Goal: Transaction & Acquisition: Purchase product/service

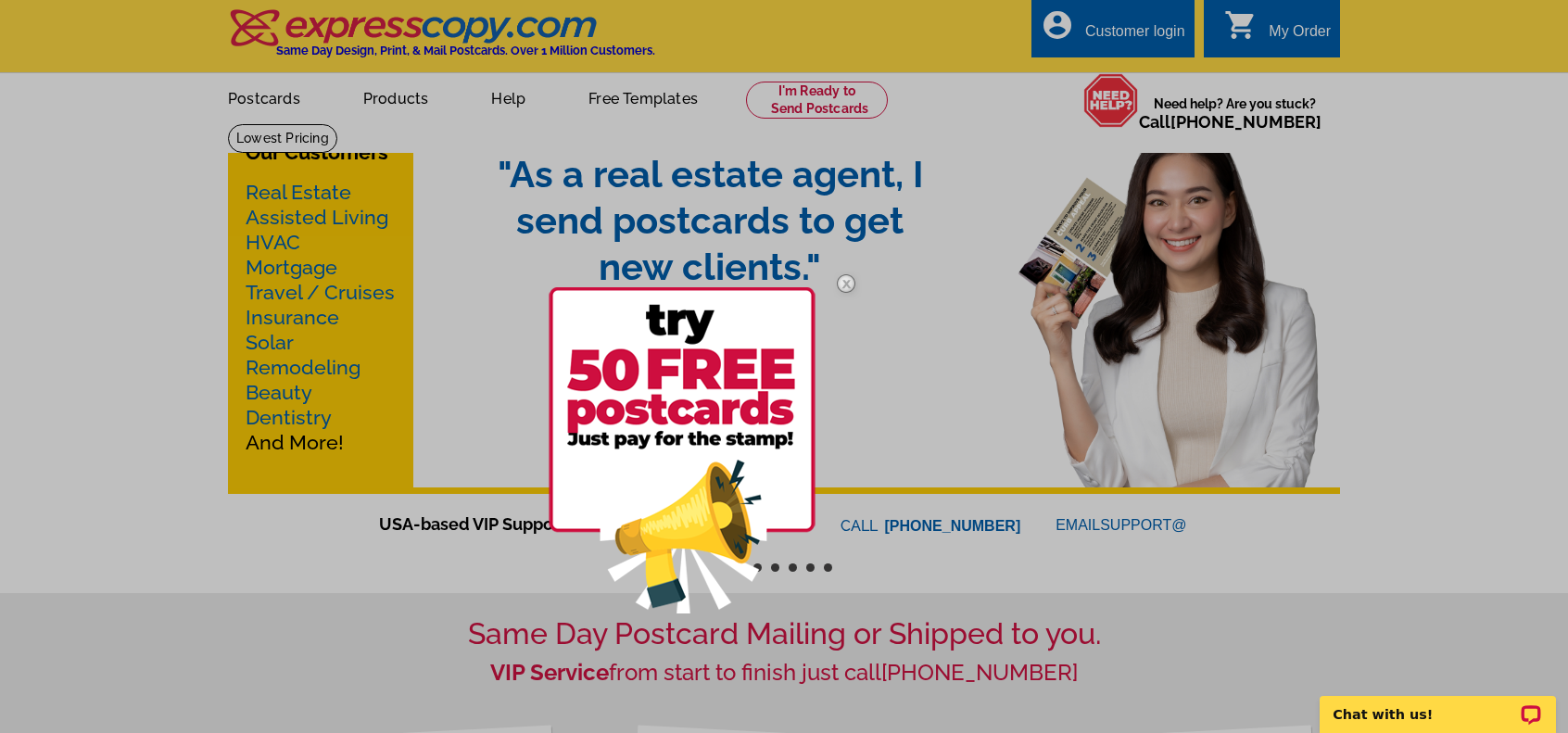
click at [840, 289] on img at bounding box center [846, 284] width 54 height 54
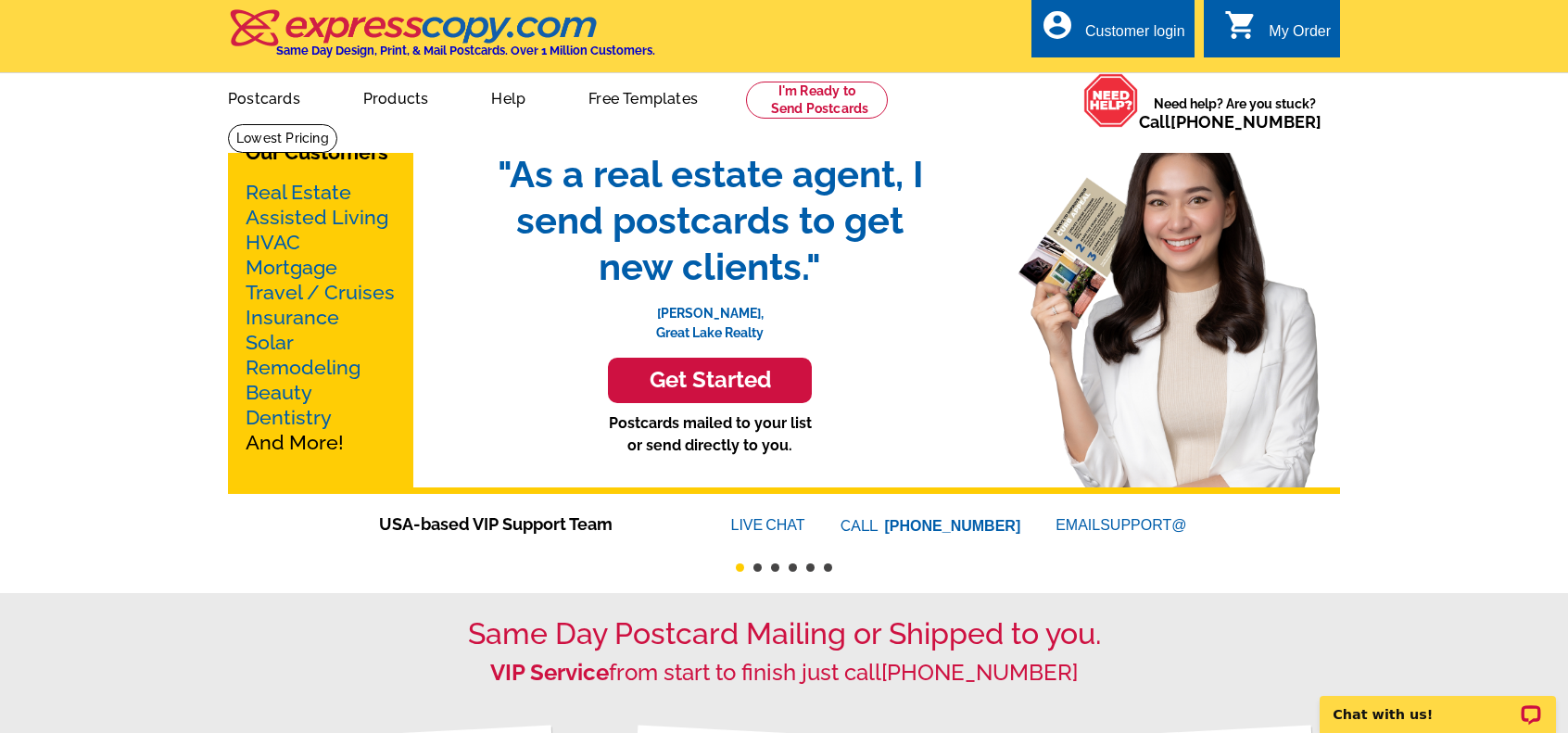
click at [312, 192] on link "Real Estate" at bounding box center [298, 192] width 105 height 23
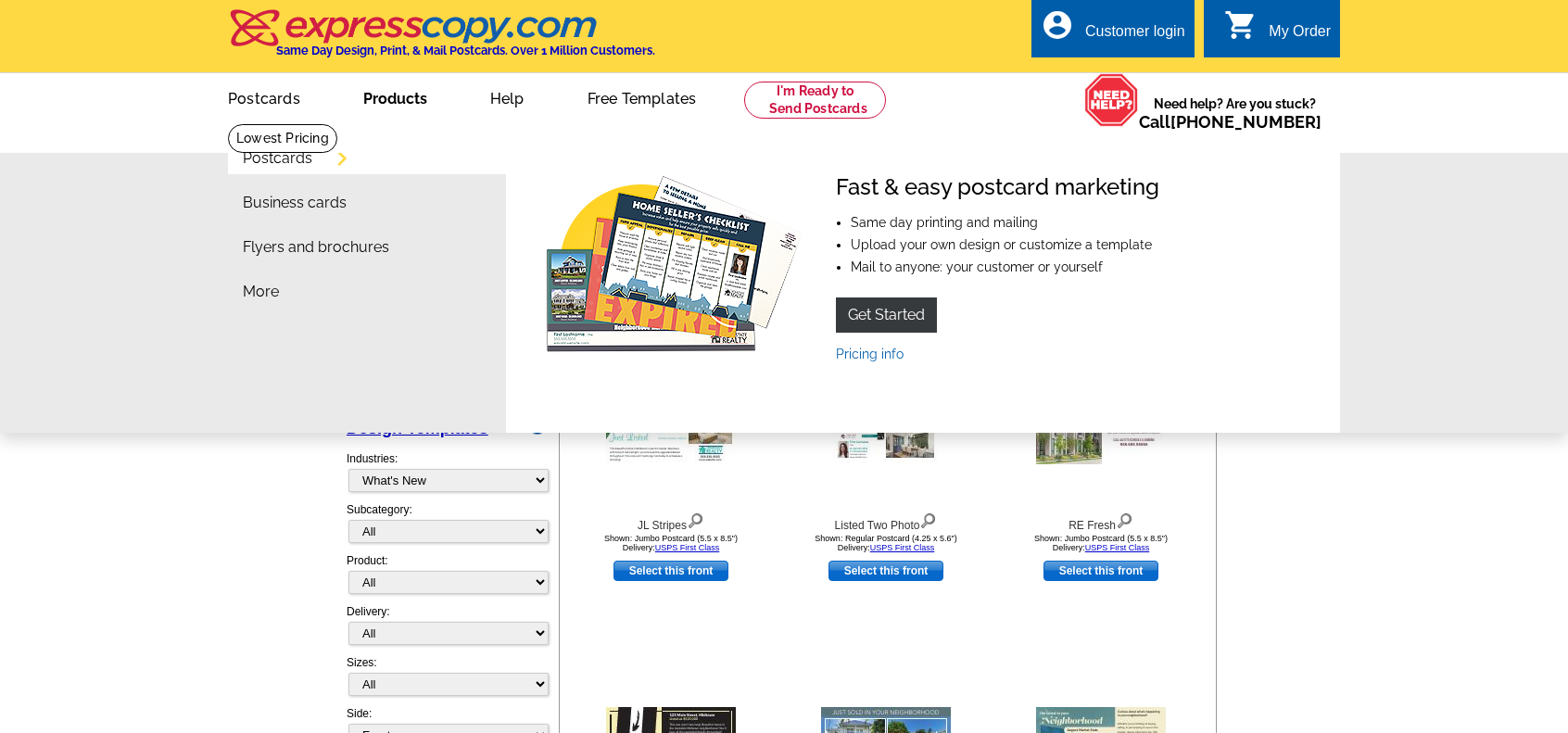
select select "785"
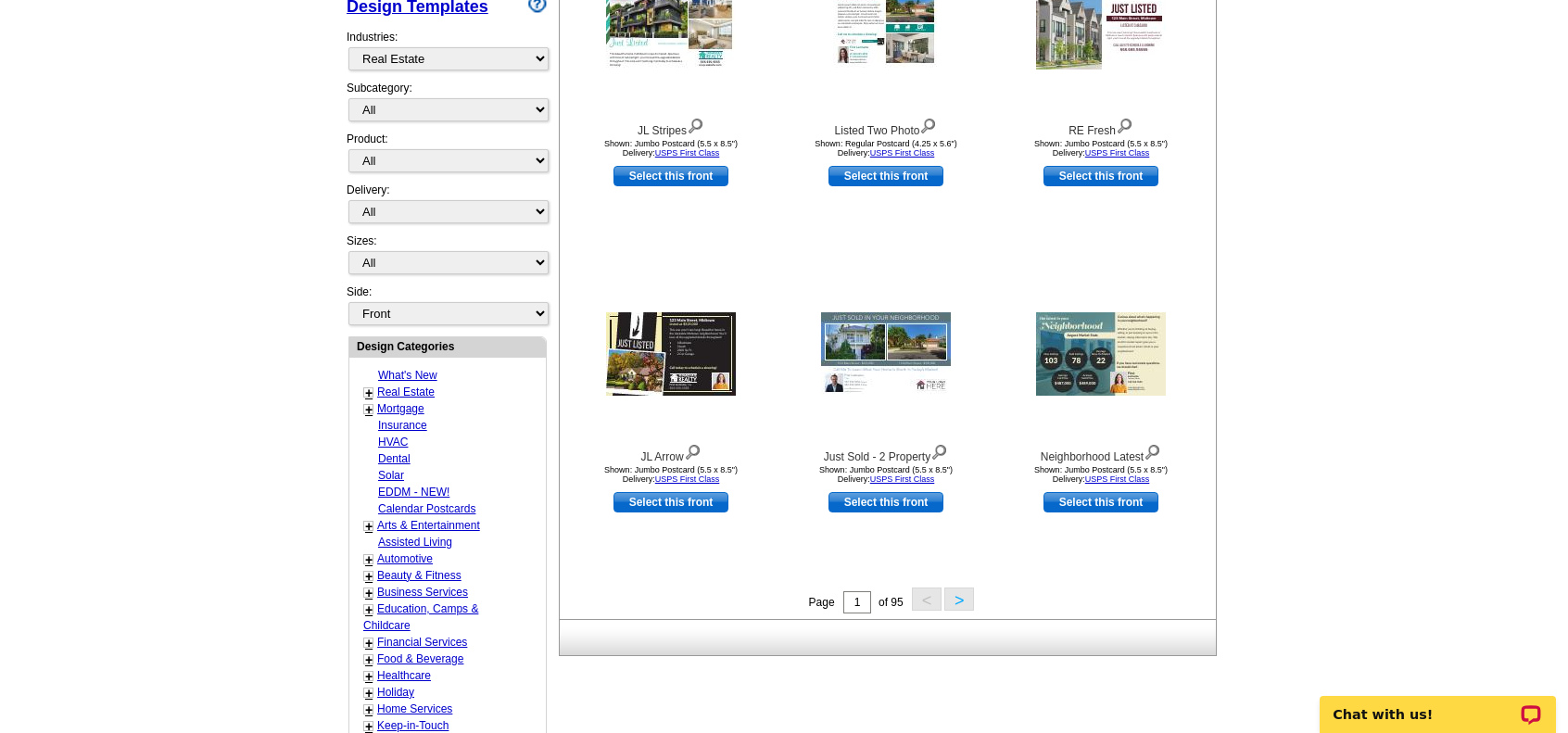
scroll to position [482, 0]
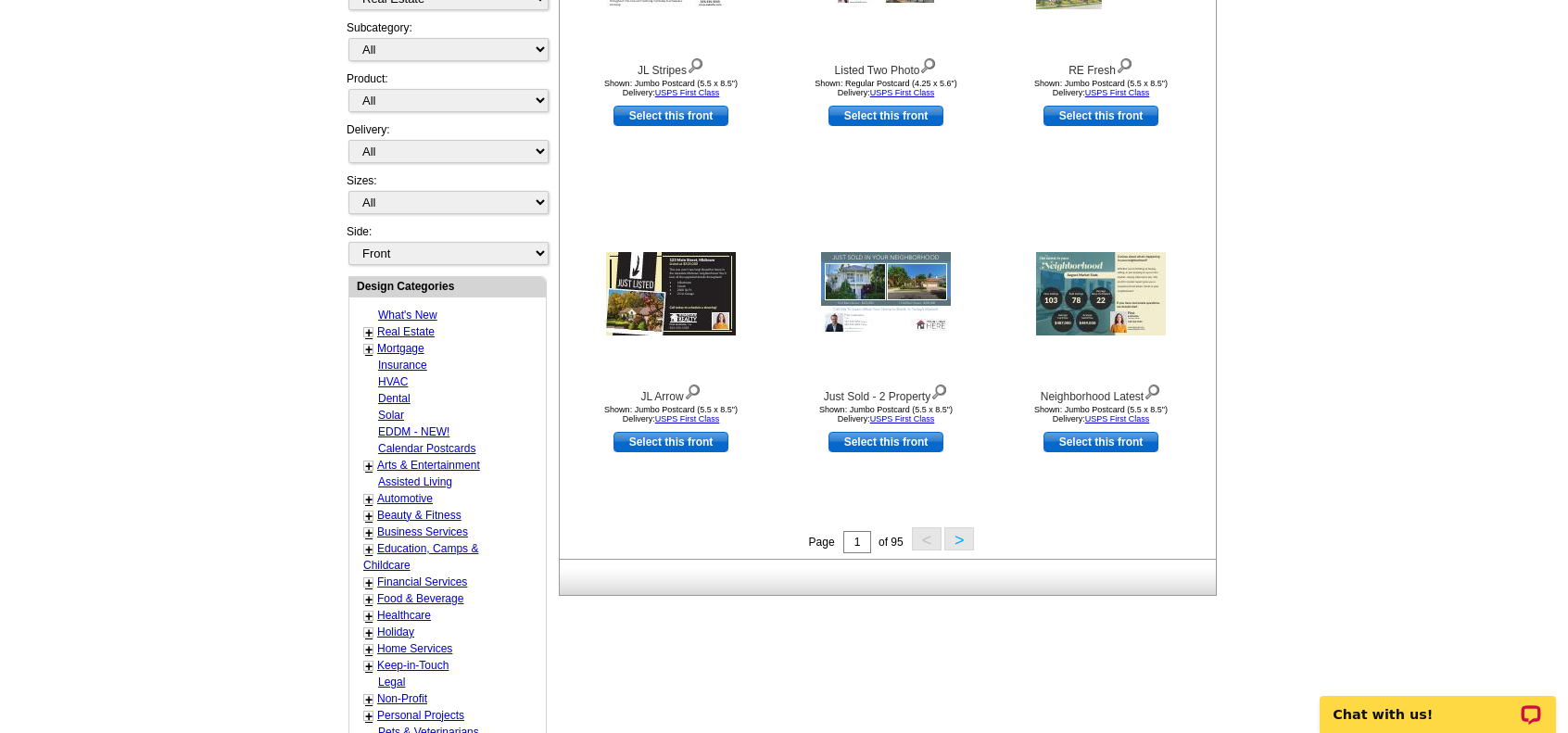
click at [960, 538] on button ">" at bounding box center [959, 538] width 30 height 23
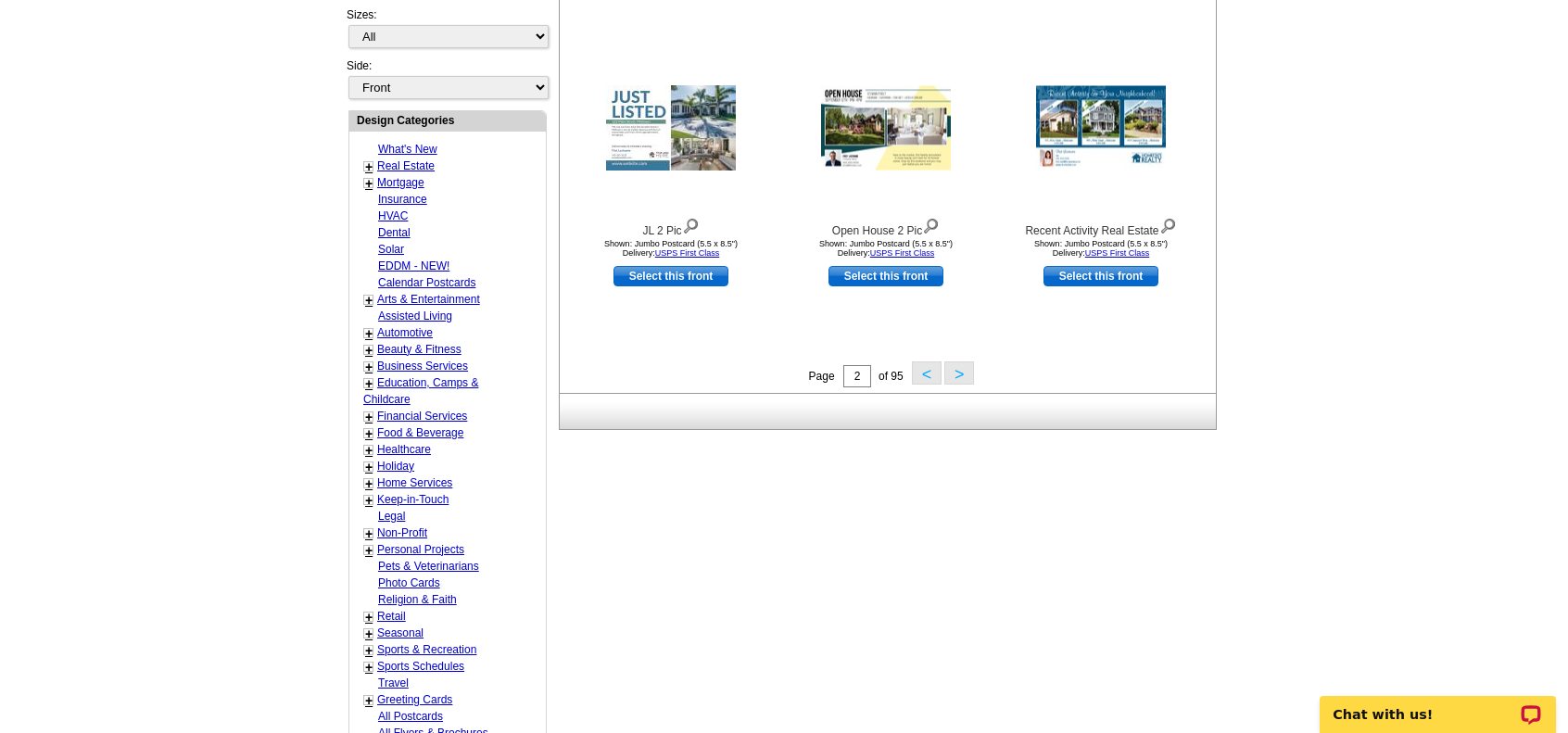
scroll to position [652, 0]
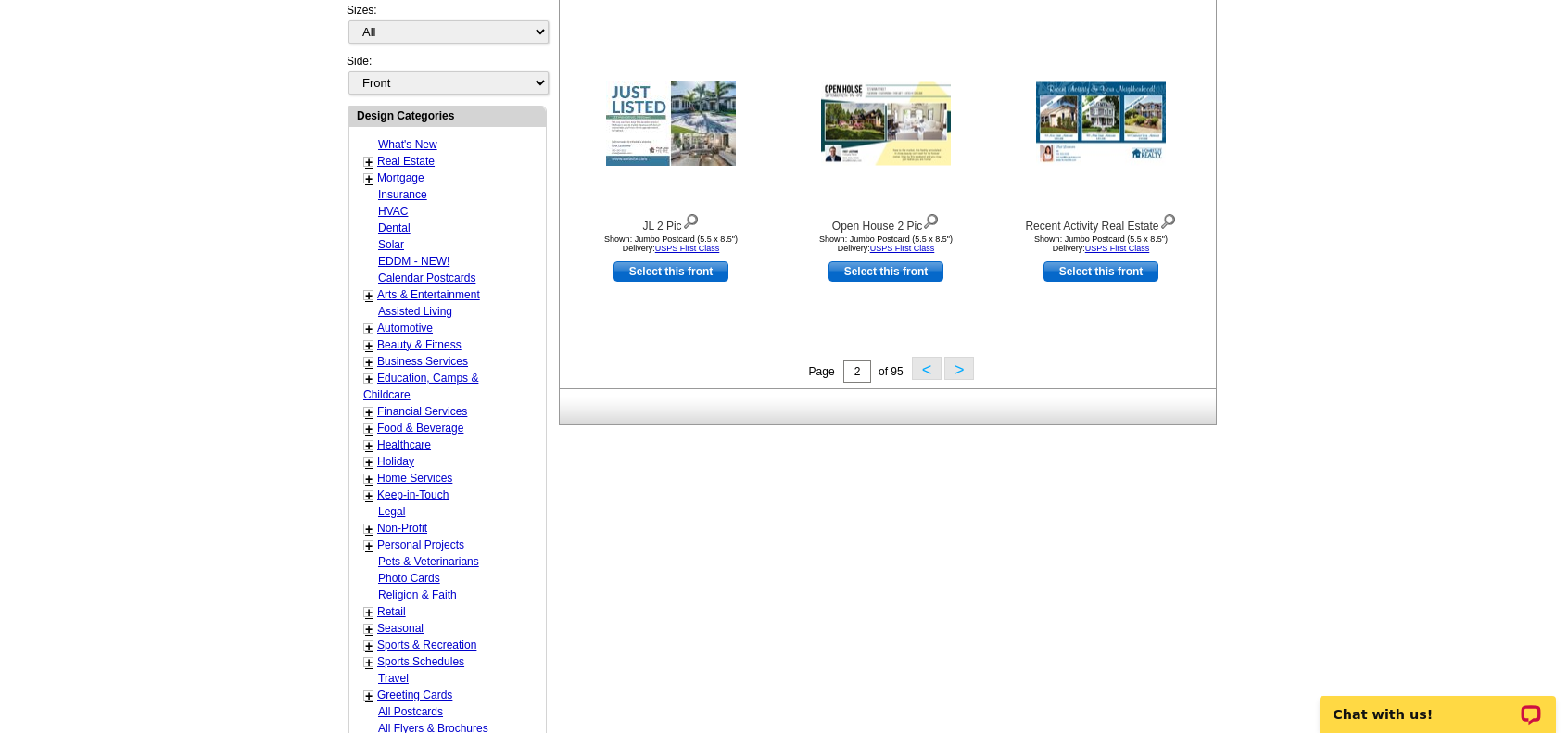
click at [952, 369] on button ">" at bounding box center [959, 367] width 30 height 23
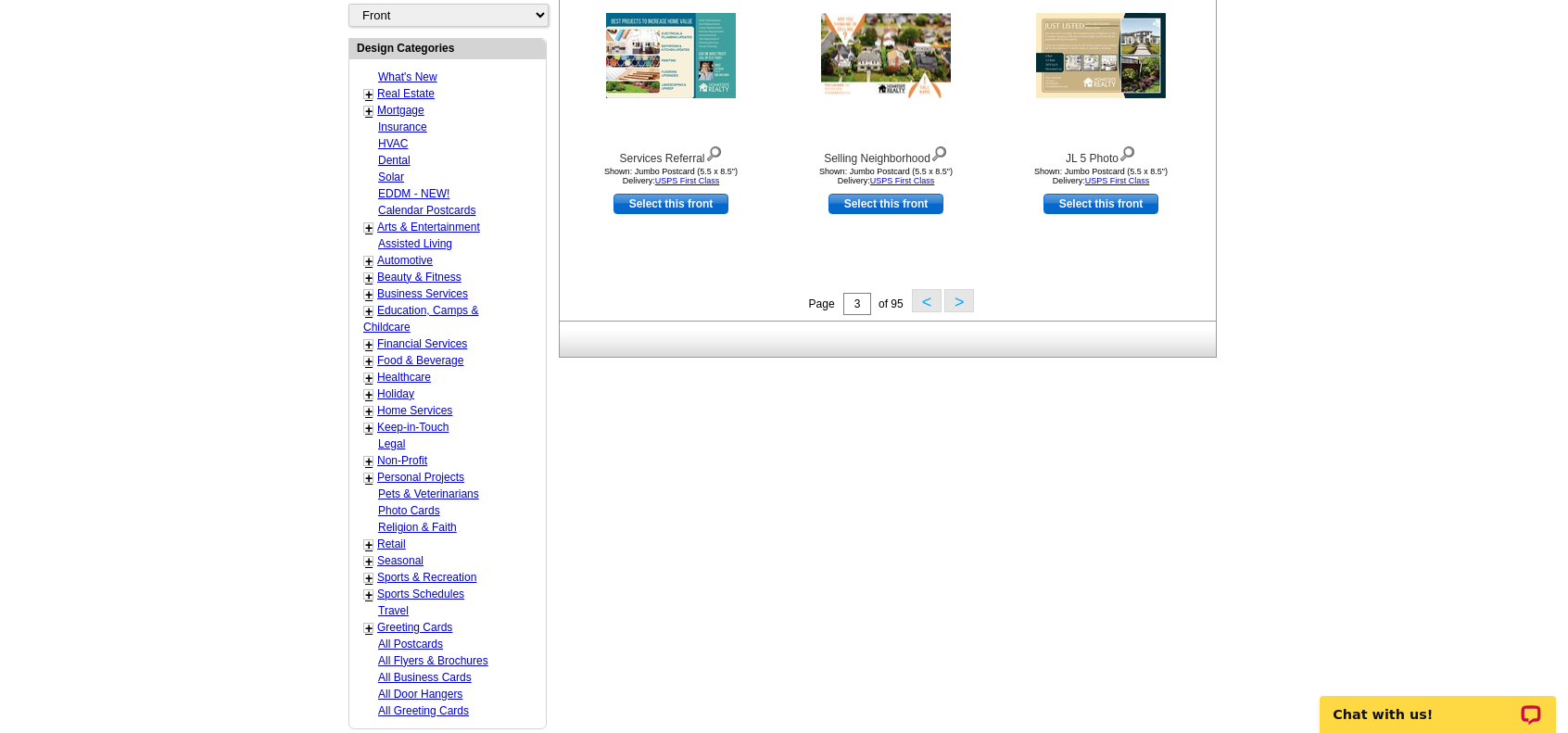
scroll to position [725, 0]
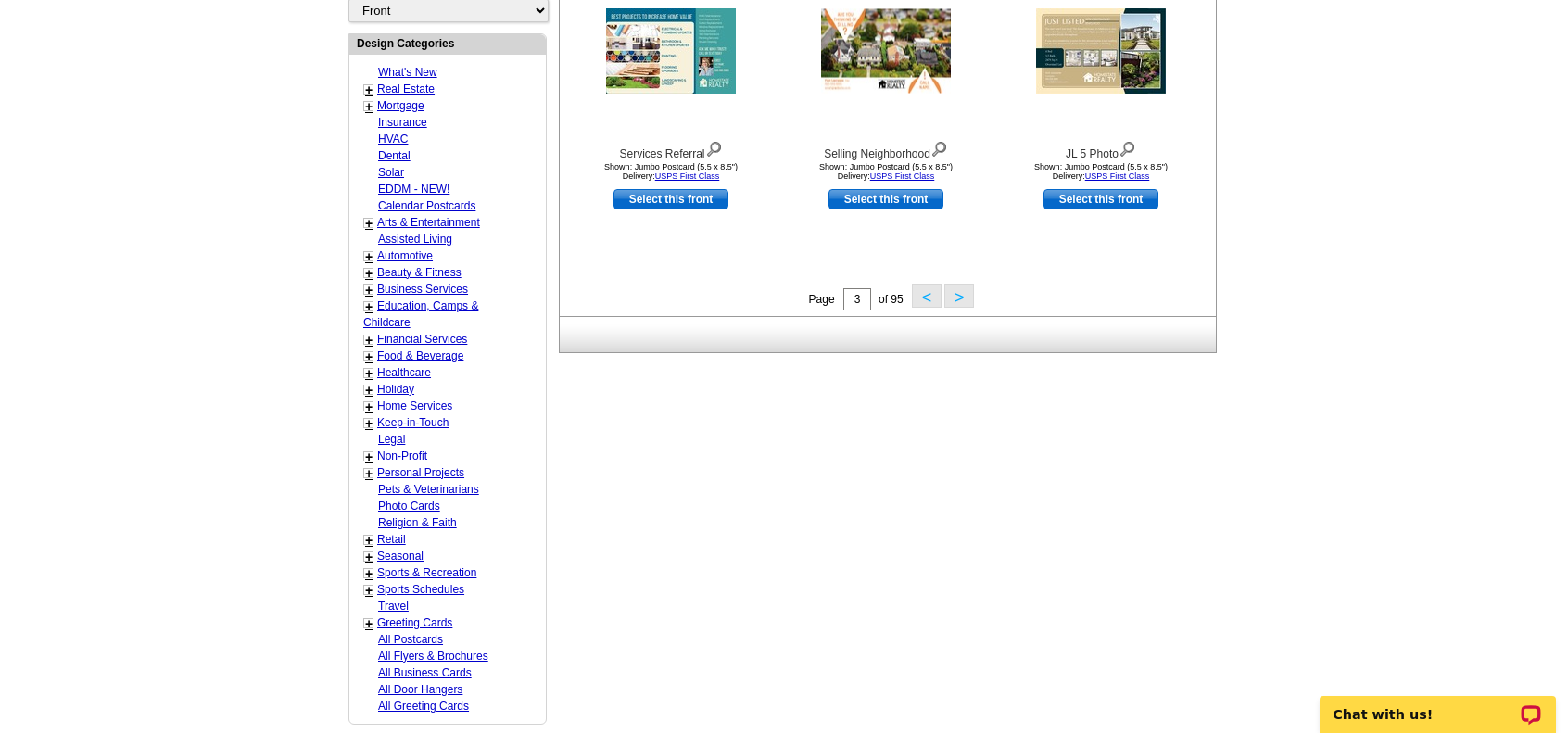
click at [956, 298] on button ">" at bounding box center [959, 296] width 30 height 23
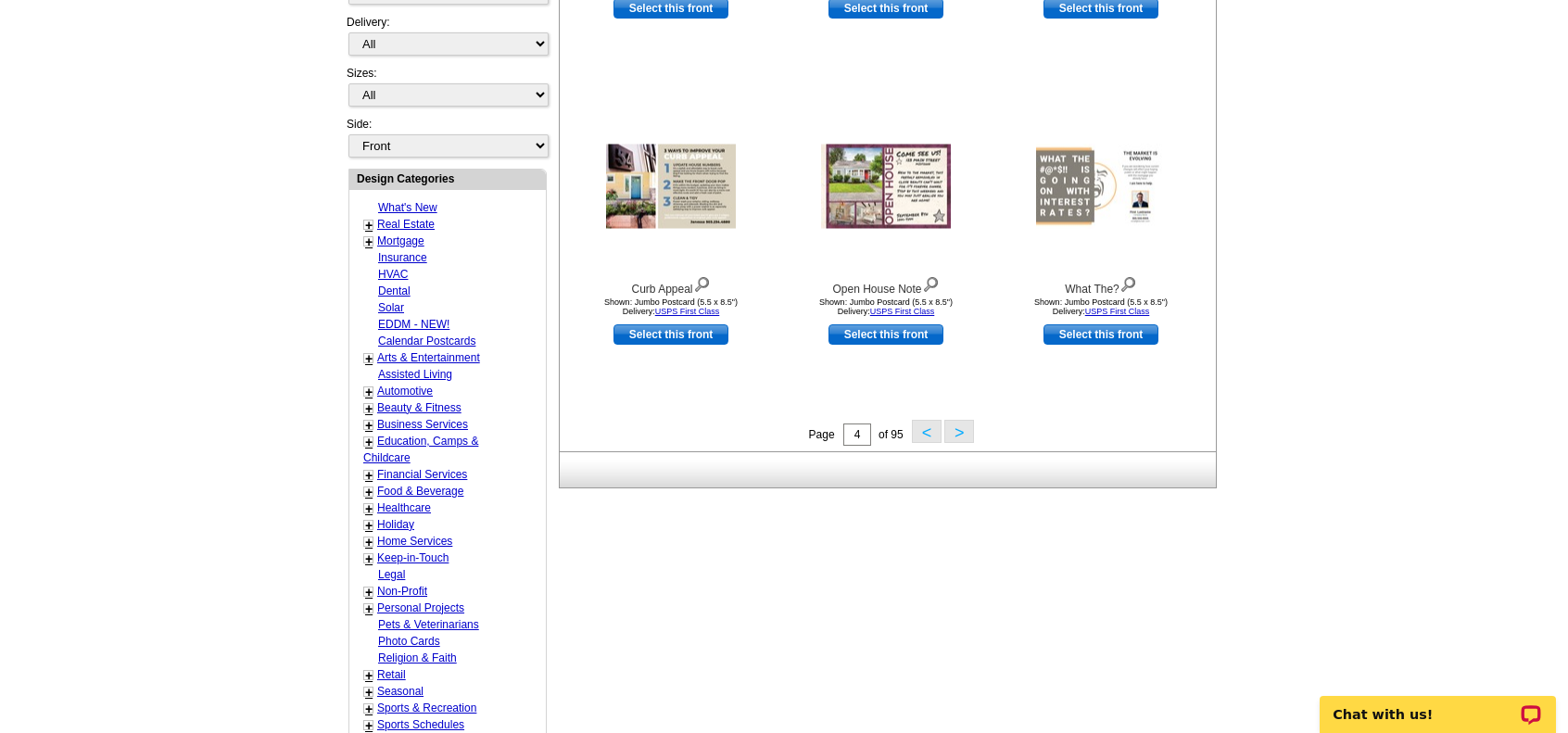
scroll to position [590, 0]
click at [957, 433] on button ">" at bounding box center [959, 430] width 30 height 23
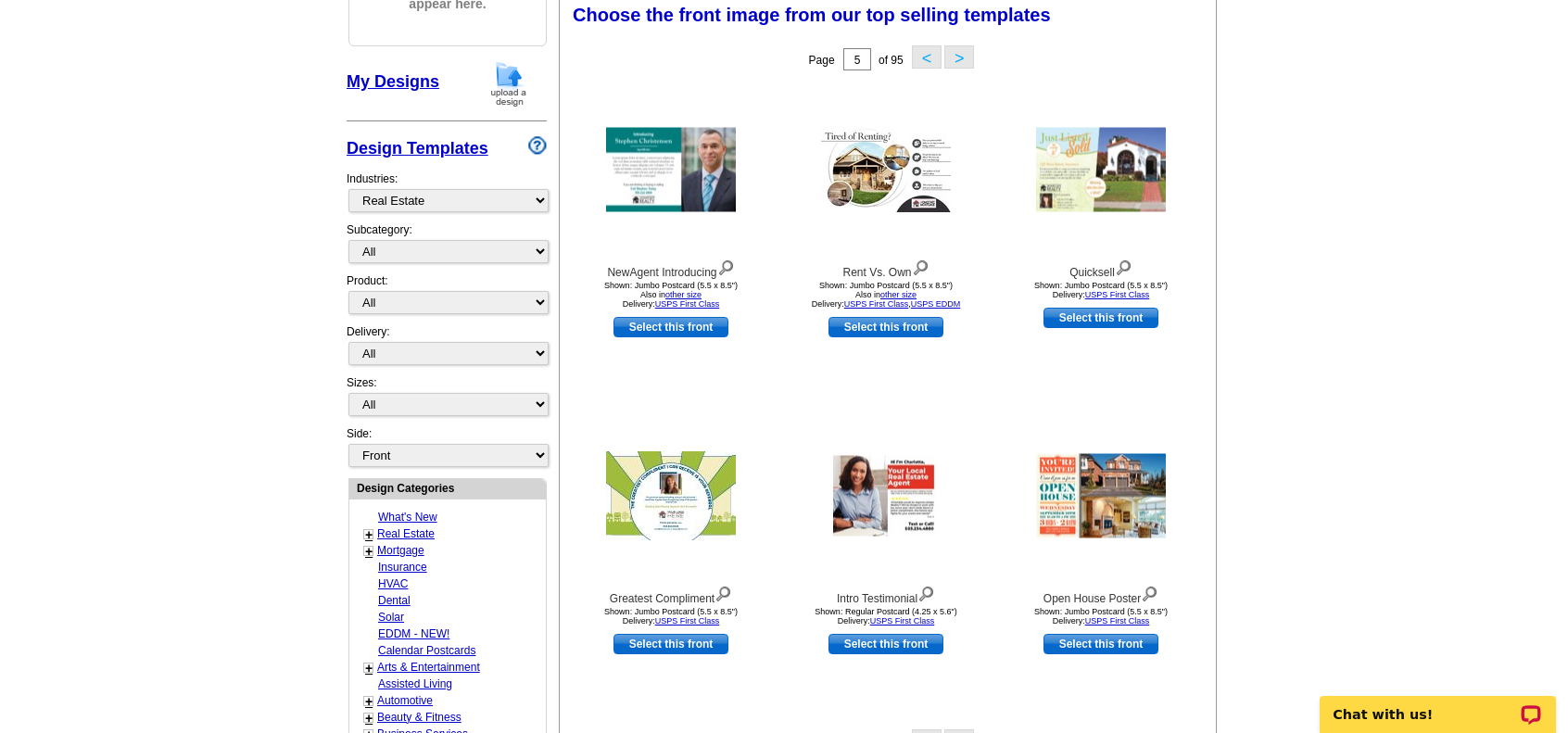
scroll to position [273, 0]
